Goal: Complete application form

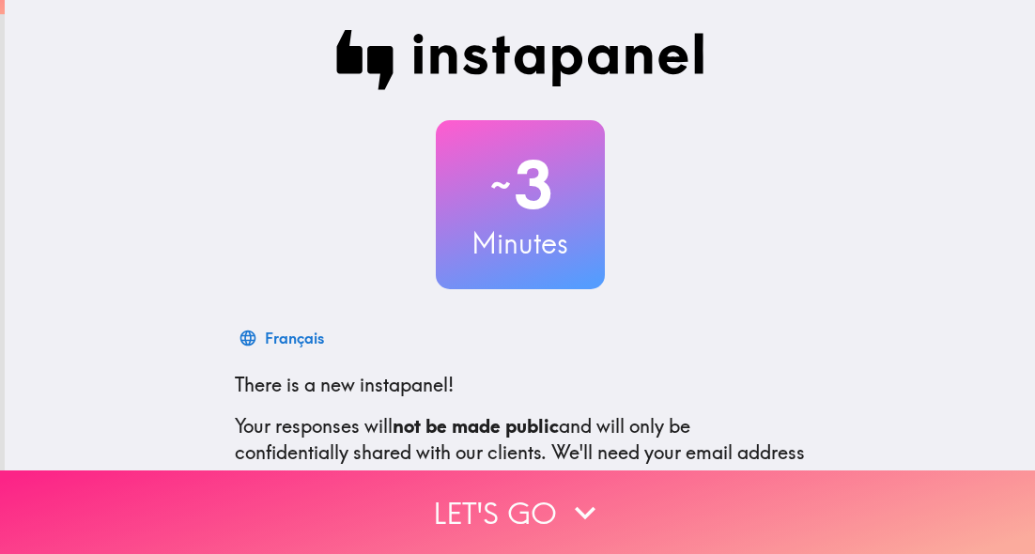
click at [528, 498] on button "Let's go" at bounding box center [517, 512] width 1035 height 84
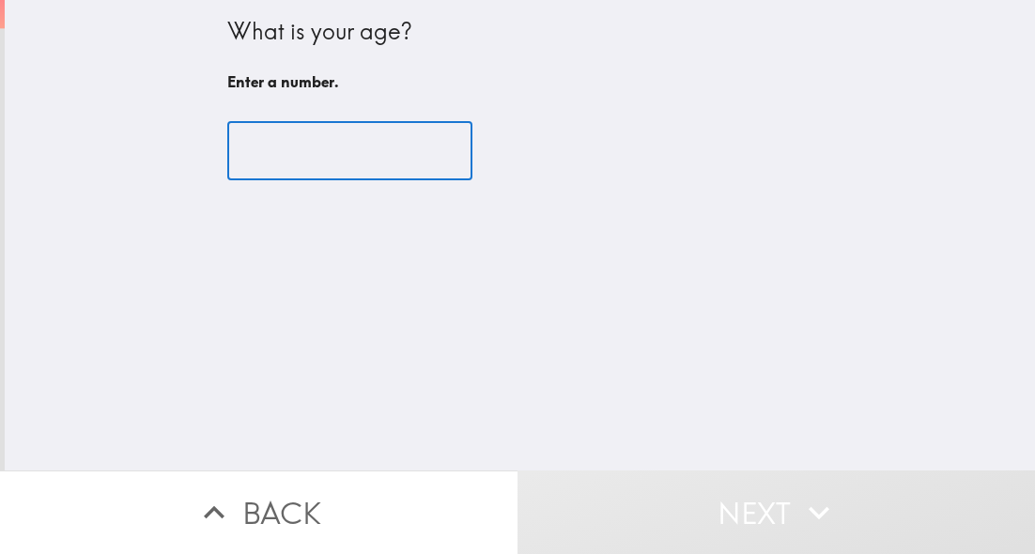
click at [303, 162] on input "number" at bounding box center [349, 151] width 245 height 58
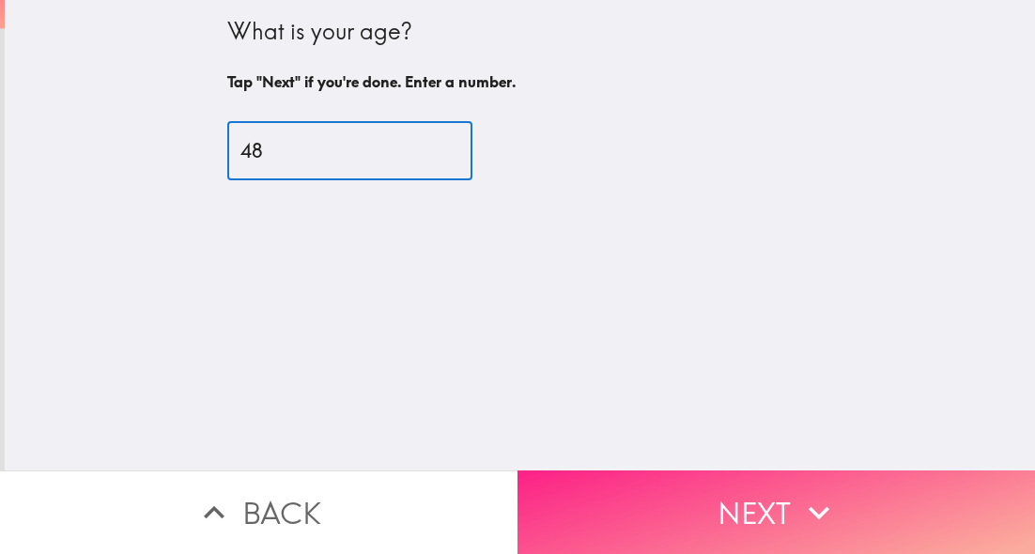
type input "48"
click at [679, 497] on button "Next" at bounding box center [775, 512] width 517 height 84
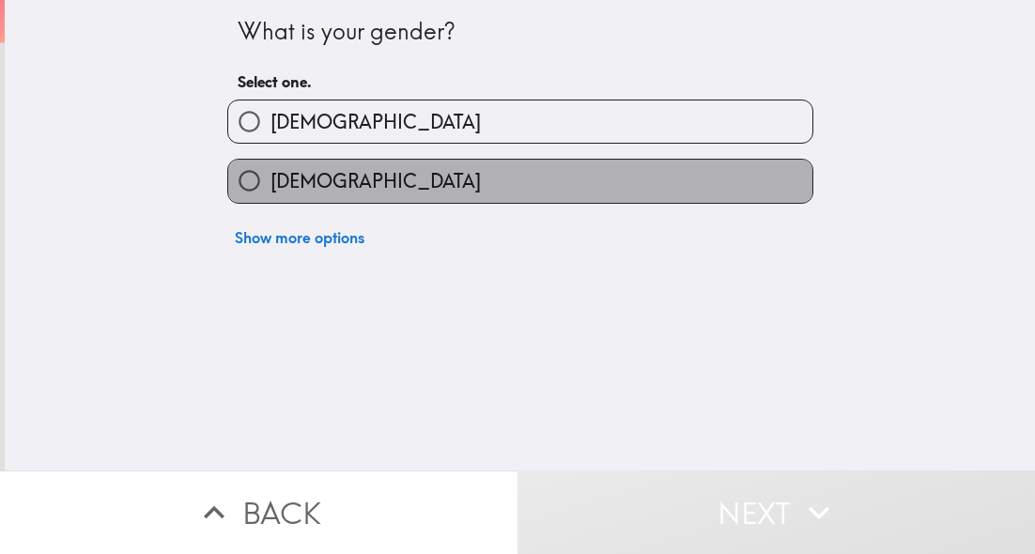
click at [522, 178] on label "[DEMOGRAPHIC_DATA]" at bounding box center [520, 181] width 584 height 42
click at [270, 178] on input "[DEMOGRAPHIC_DATA]" at bounding box center [249, 181] width 42 height 42
radio input "true"
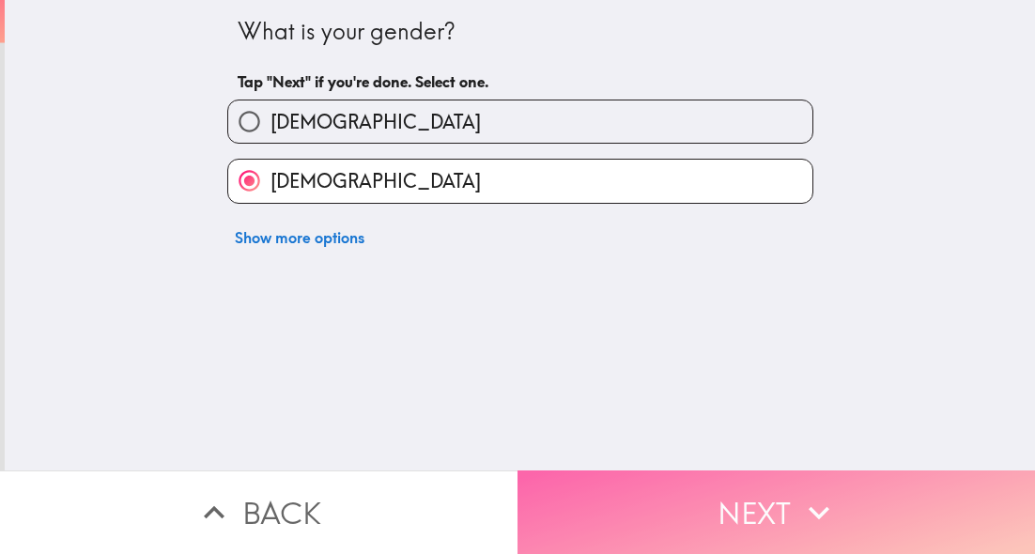
click at [622, 505] on button "Next" at bounding box center [775, 512] width 517 height 84
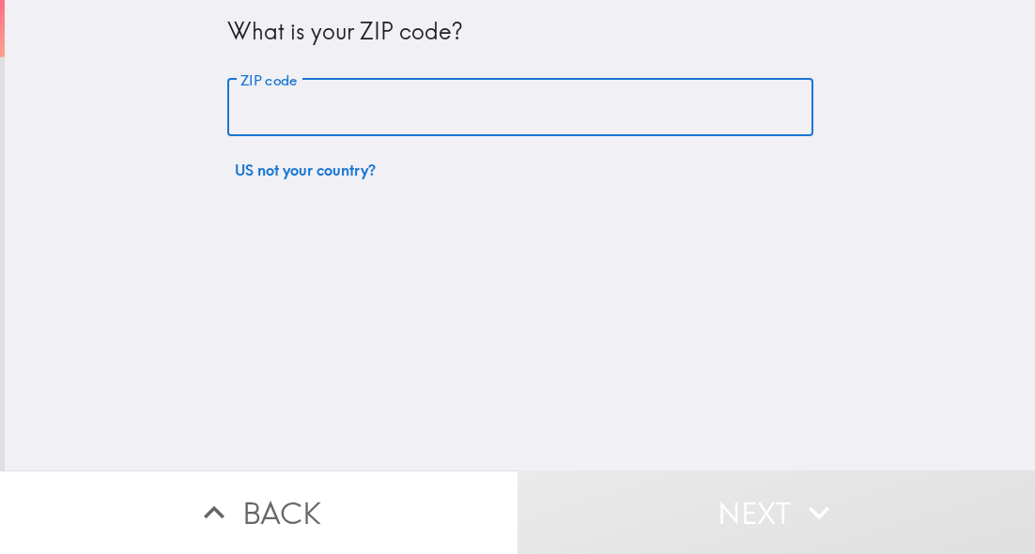
click at [378, 119] on input "ZIP code" at bounding box center [520, 108] width 586 height 58
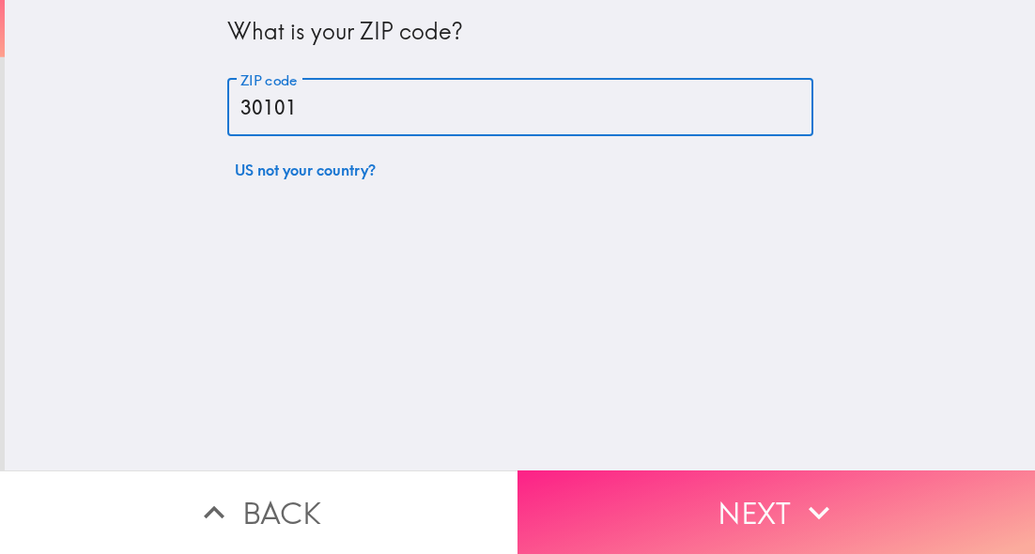
type input "30101"
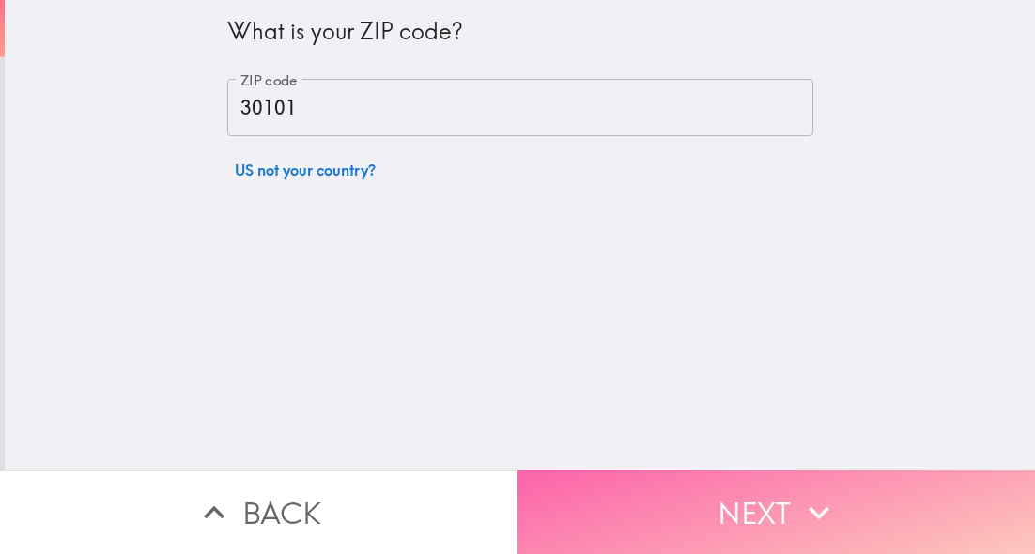
click at [661, 495] on button "Next" at bounding box center [775, 512] width 517 height 84
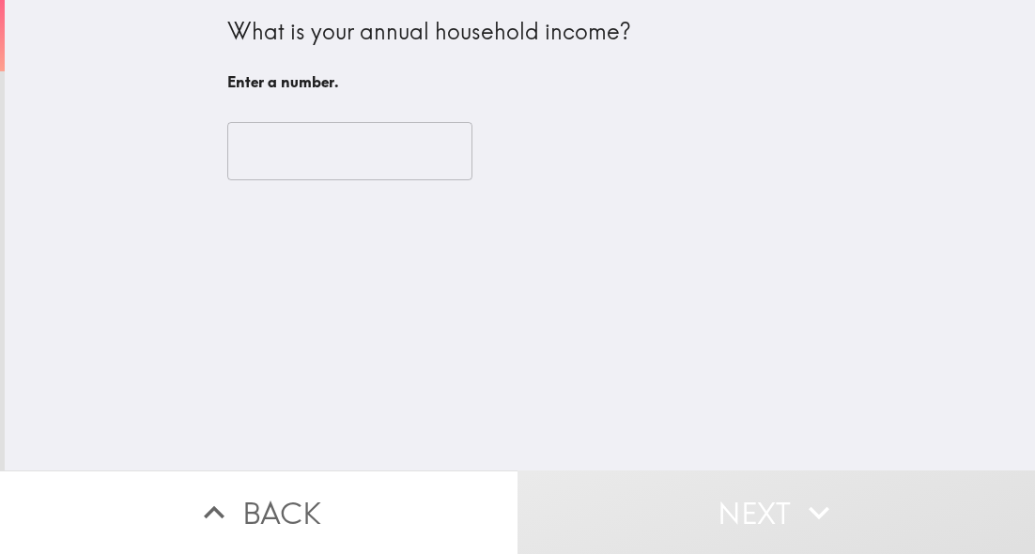
click at [284, 150] on input "number" at bounding box center [349, 151] width 245 height 58
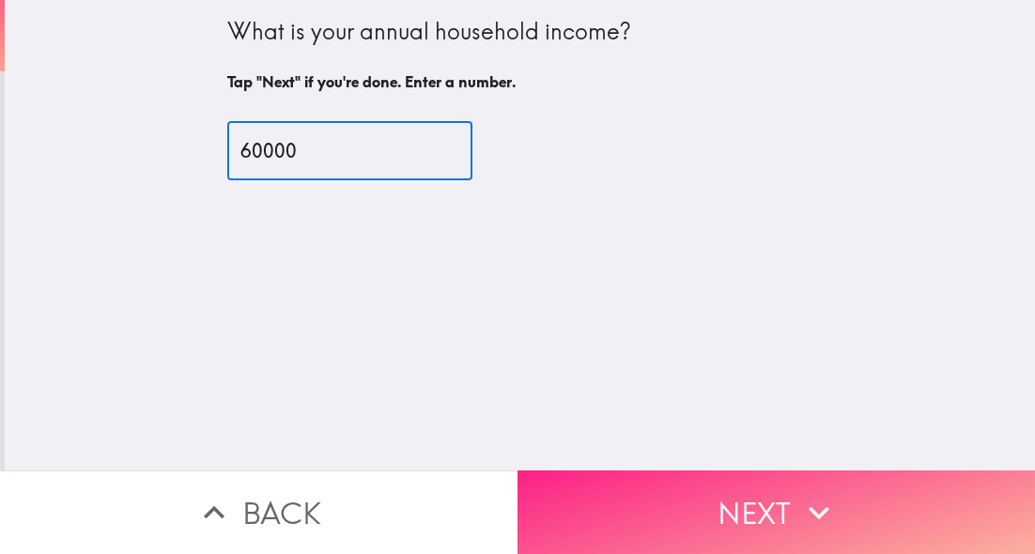
type input "60000"
click at [641, 491] on button "Next" at bounding box center [775, 512] width 517 height 84
